Goal: Transaction & Acquisition: Book appointment/travel/reservation

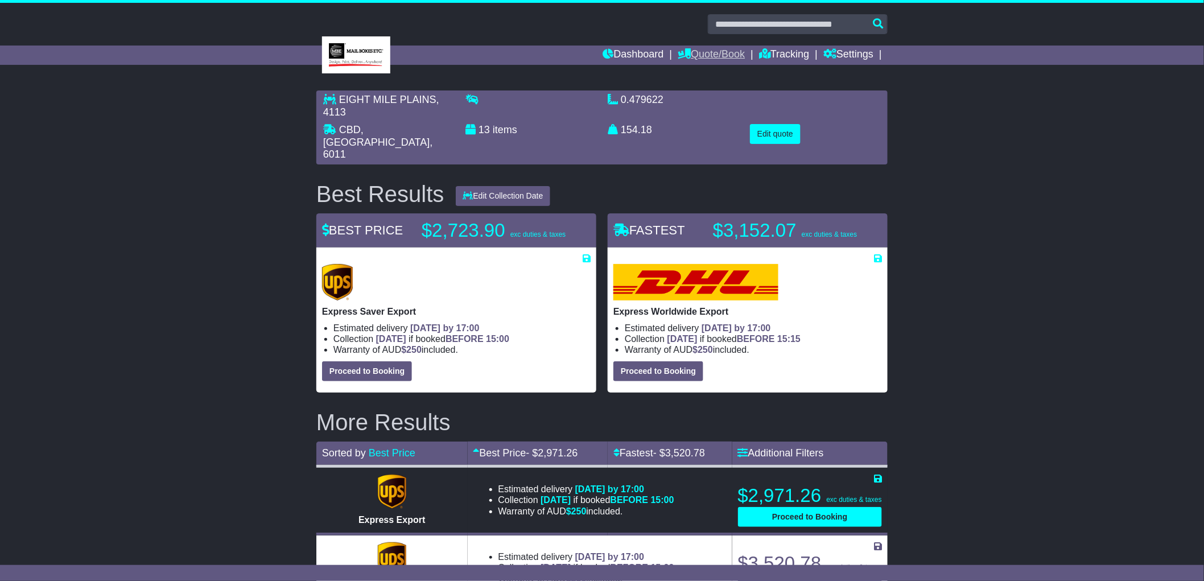
click at [704, 52] on link "Quote/Book" at bounding box center [711, 55] width 67 height 19
click at [703, 72] on link "Domestic" at bounding box center [723, 74] width 90 height 13
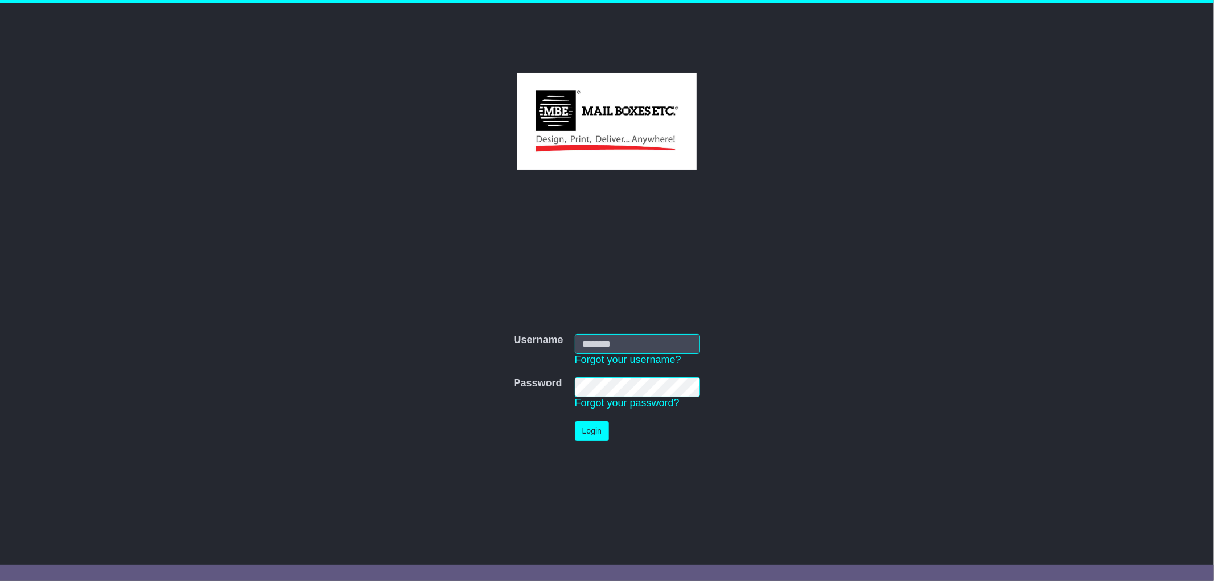
type input "*********"
click at [592, 427] on button "Login" at bounding box center [592, 431] width 34 height 20
